Goal: Task Accomplishment & Management: Manage account settings

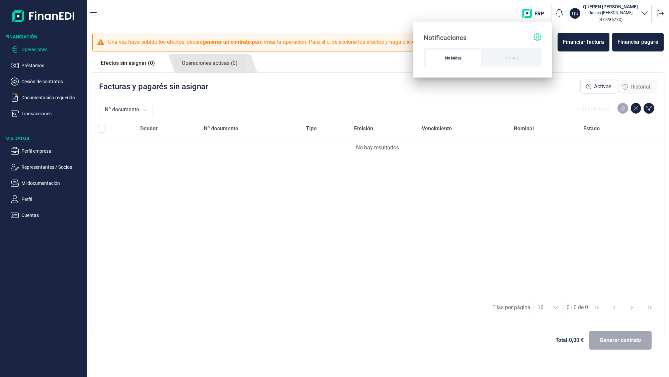
click at [538, 40] on icon at bounding box center [536, 37] width 7 height 8
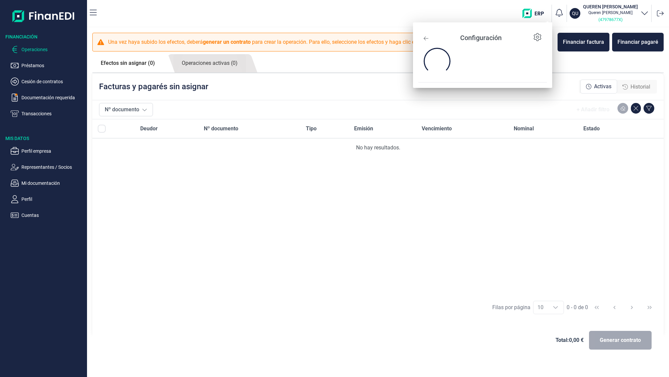
click at [598, 20] on small "( 47978677X )" at bounding box center [610, 19] width 24 height 5
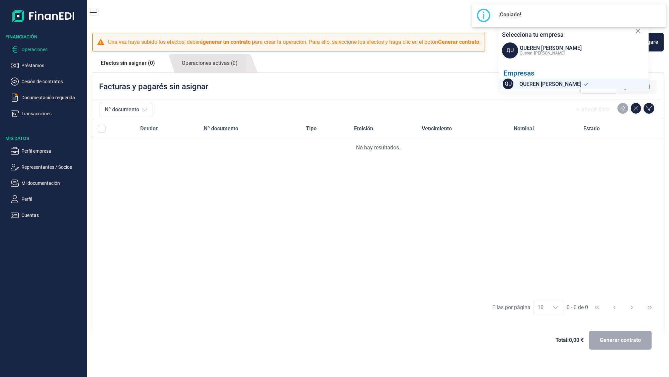
click at [572, 172] on div "Deudor Nº documento Tipo Emisión Vencimiento Nominal Estado No hay resultados." at bounding box center [377, 207] width 571 height 177
click at [508, 57] on span "QU" at bounding box center [510, 50] width 16 height 16
click at [606, 10] on p "Queren Guardia [PERSON_NAME]" at bounding box center [610, 12] width 55 height 5
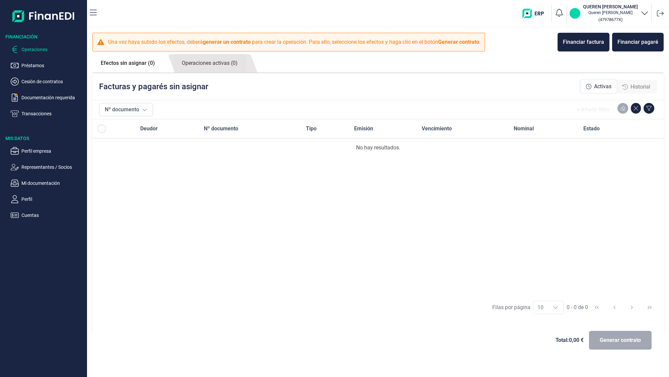
click at [572, 14] on p "QU" at bounding box center [575, 13] width 6 height 7
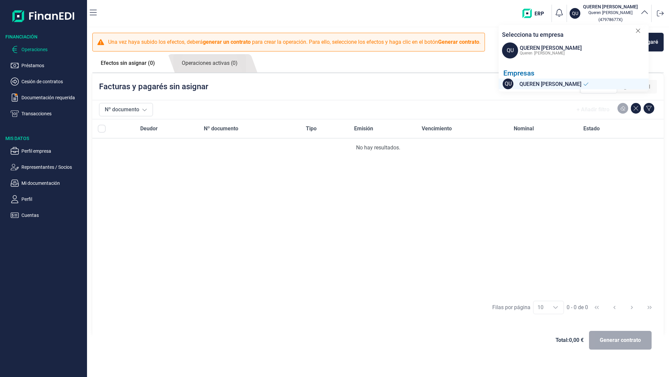
click at [551, 55] on span "[PERSON_NAME]" at bounding box center [549, 53] width 30 height 5
click at [509, 52] on span "QU" at bounding box center [510, 50] width 16 height 16
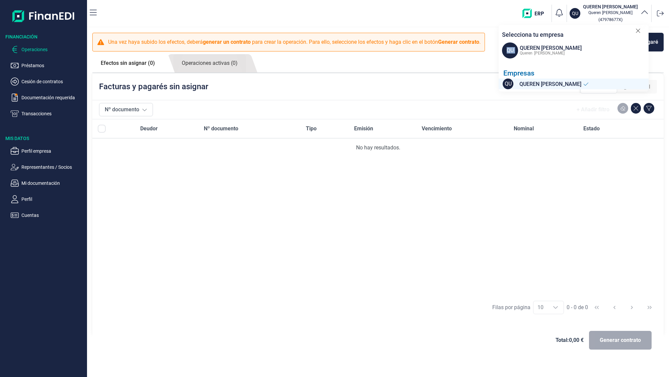
click at [509, 52] on span "QU" at bounding box center [510, 50] width 16 height 16
click at [511, 87] on span "QU" at bounding box center [507, 84] width 11 height 11
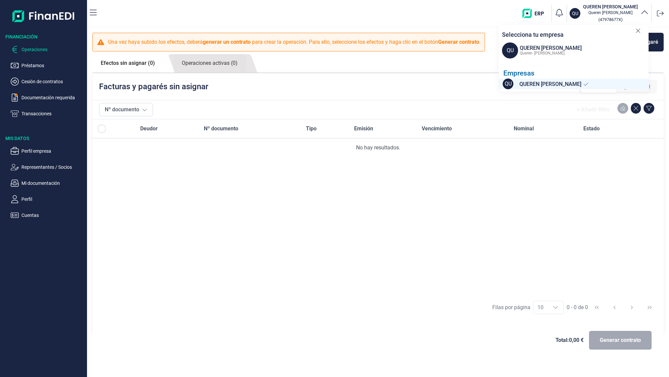
click at [142, 147] on div "No hay resultados." at bounding box center [378, 148] width 560 height 8
click at [28, 200] on p "Perfil" at bounding box center [52, 199] width 63 height 8
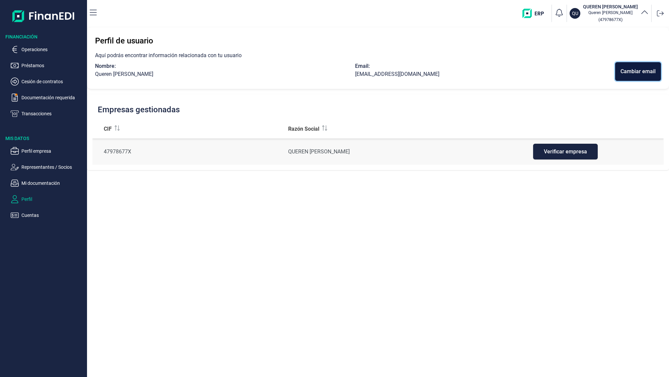
click at [639, 66] on button "Cambiar email" at bounding box center [638, 71] width 46 height 19
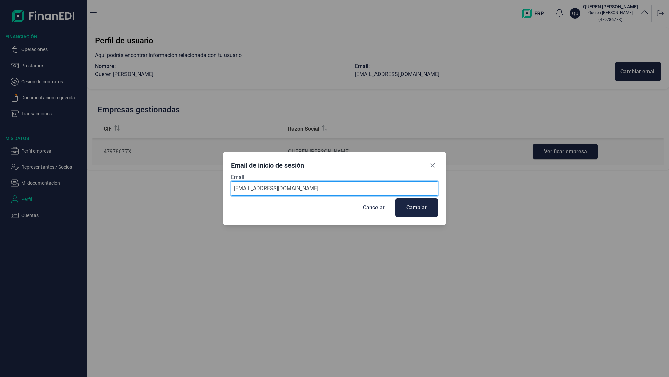
click at [244, 191] on input "[EMAIL_ADDRESS][DOMAIN_NAME]" at bounding box center [334, 189] width 207 height 14
type input "[EMAIL_ADDRESS][DOMAIN_NAME]"
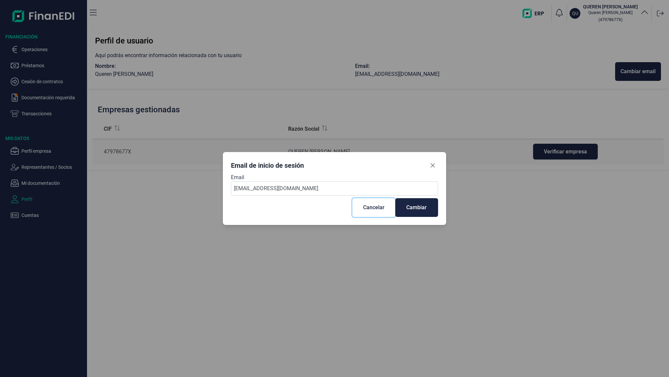
drag, startPoint x: 387, startPoint y: 205, endPoint x: 342, endPoint y: 203, distance: 45.6
click at [387, 206] on button "Cancelar" at bounding box center [373, 207] width 43 height 19
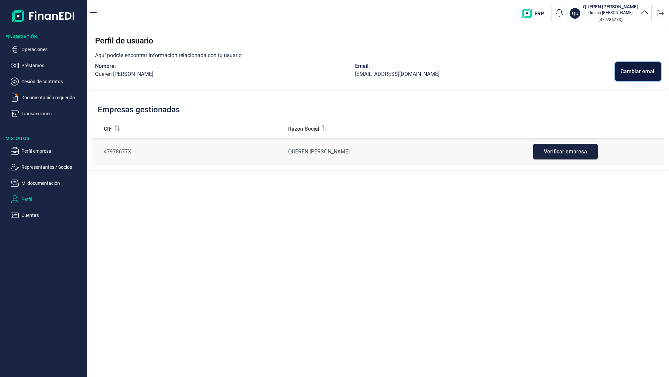
click at [633, 70] on div "Cambiar email" at bounding box center [637, 72] width 35 height 8
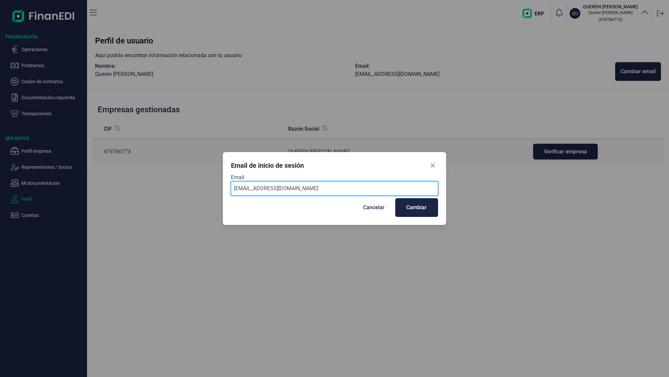
click at [246, 188] on input "[EMAIL_ADDRESS][DOMAIN_NAME]" at bounding box center [334, 189] width 207 height 14
type input "[EMAIL_ADDRESS][DOMAIN_NAME]"
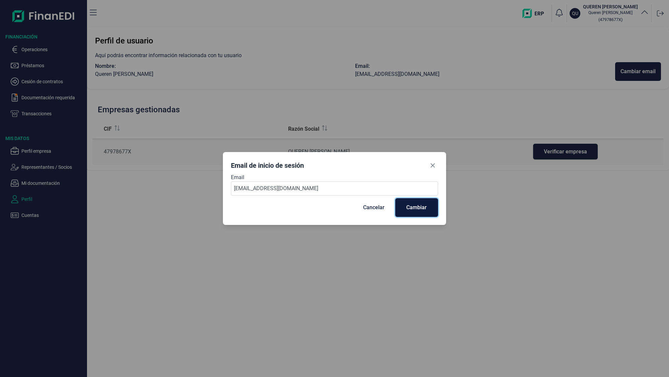
click at [413, 209] on div "Cambiar" at bounding box center [416, 208] width 20 height 8
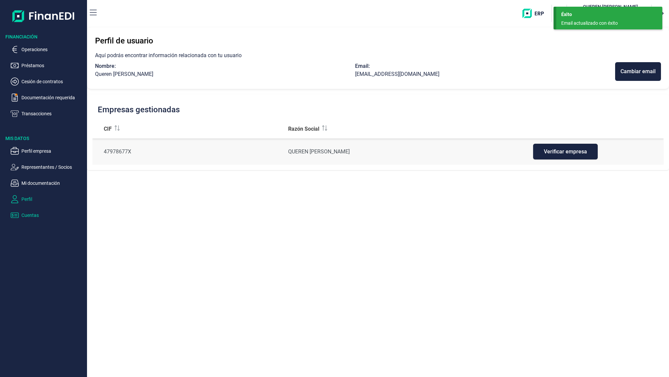
click at [34, 218] on p "Cuentas" at bounding box center [52, 215] width 63 height 8
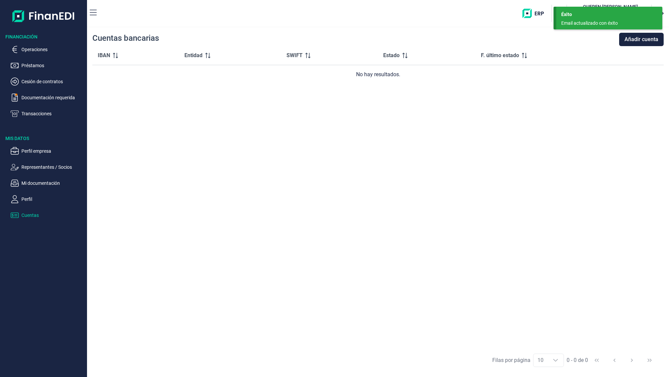
click at [630, 161] on div "IBAN Entidad SWIFT Estado F. último estado No hay resultados." at bounding box center [377, 197] width 571 height 303
click at [661, 11] on main "Éxito Email actualizado con éxito Financiación Operaciones Préstamos Cesión de …" at bounding box center [334, 188] width 669 height 377
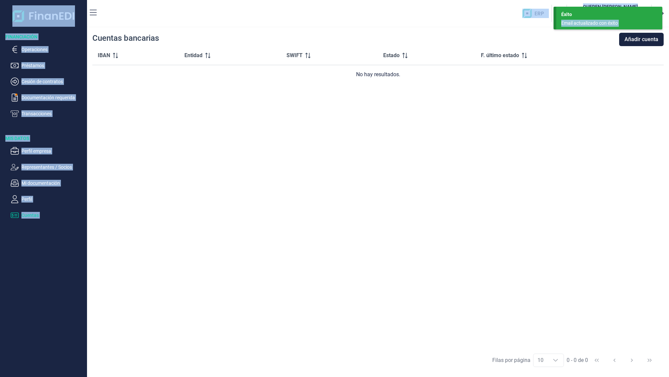
click at [661, 11] on div "Éxito Email actualizado con éxito" at bounding box center [609, 18] width 106 height 23
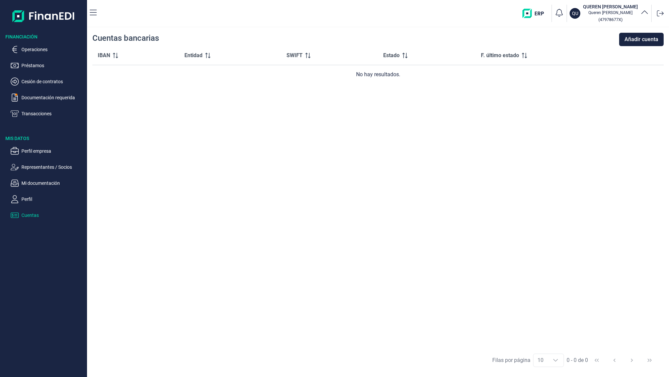
click at [656, 15] on div at bounding box center [660, 13] width 12 height 12
drag, startPoint x: 660, startPoint y: 15, endPoint x: 657, endPoint y: 13, distance: 4.4
click at [660, 15] on icon at bounding box center [659, 13] width 7 height 7
